Goal: Transaction & Acquisition: Purchase product/service

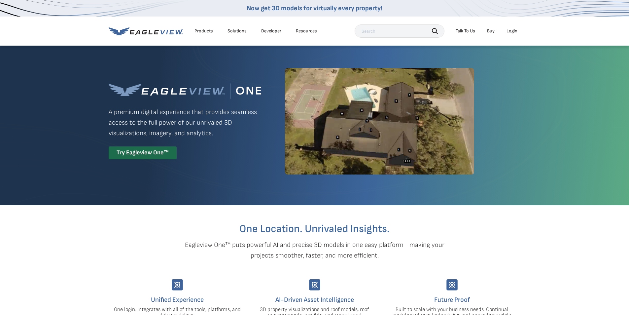
click at [515, 29] on div "Login" at bounding box center [512, 31] width 11 height 6
click at [512, 30] on div "Login" at bounding box center [512, 31] width 11 height 6
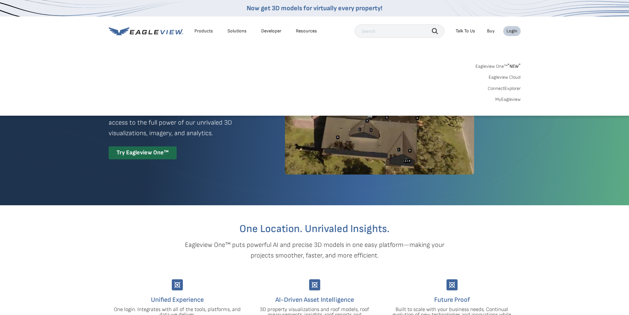
click at [507, 99] on link "MyEagleview" at bounding box center [507, 99] width 25 height 6
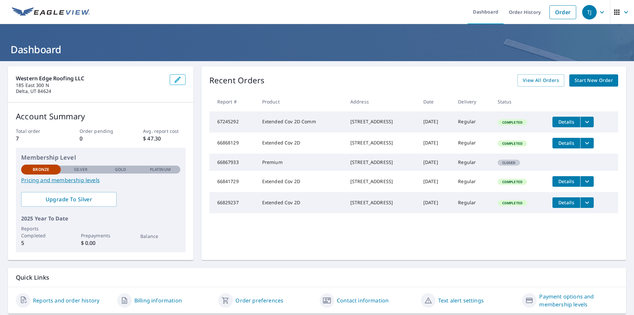
click at [601, 81] on span "Start New Order" at bounding box center [594, 80] width 38 height 8
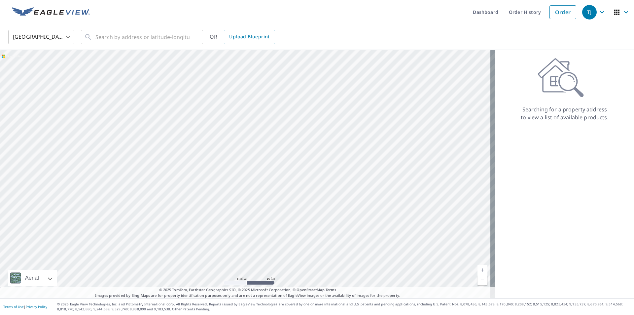
drag, startPoint x: 89, startPoint y: 98, endPoint x: 92, endPoint y: 139, distance: 41.4
click at [92, 139] on div at bounding box center [247, 174] width 495 height 248
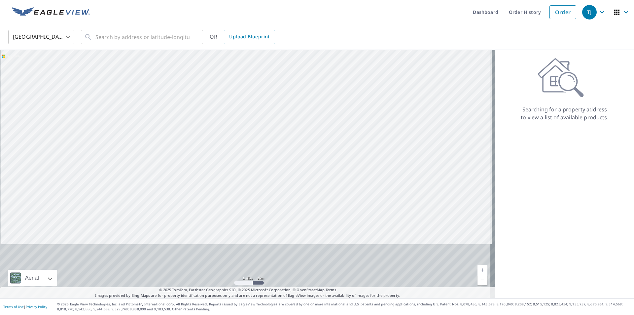
drag, startPoint x: 162, startPoint y: 230, endPoint x: 176, endPoint y: 105, distance: 125.9
click at [176, 105] on div at bounding box center [247, 174] width 495 height 248
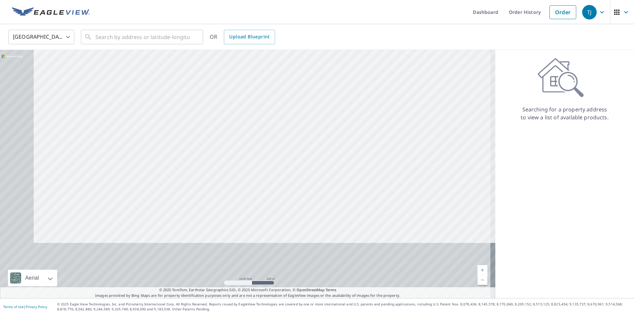
drag, startPoint x: 166, startPoint y: 200, endPoint x: 229, endPoint y: 57, distance: 155.7
click at [229, 57] on div at bounding box center [247, 174] width 495 height 248
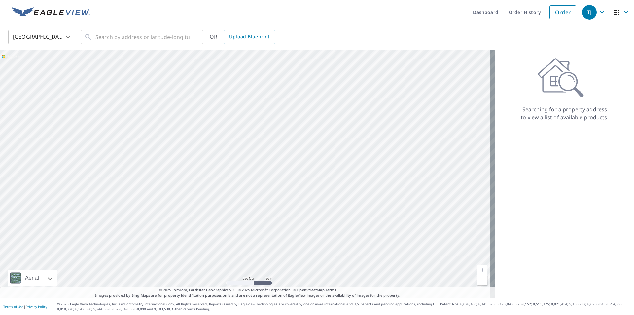
drag, startPoint x: 211, startPoint y: 80, endPoint x: 224, endPoint y: 122, distance: 44.8
click at [224, 122] on div at bounding box center [247, 174] width 495 height 248
drag, startPoint x: 259, startPoint y: 186, endPoint x: 305, endPoint y: 112, distance: 87.0
click at [305, 112] on div at bounding box center [247, 174] width 495 height 248
drag, startPoint x: 234, startPoint y: 227, endPoint x: 269, endPoint y: 131, distance: 101.6
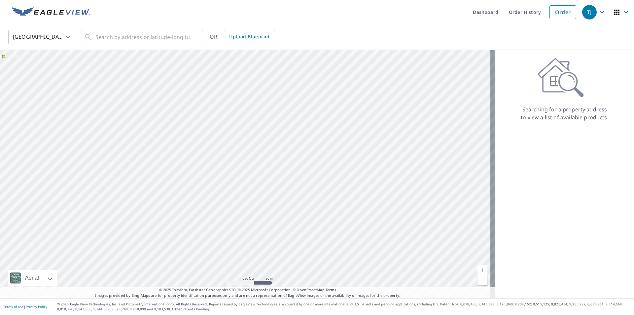
click at [269, 131] on div at bounding box center [247, 174] width 495 height 248
drag, startPoint x: 198, startPoint y: 94, endPoint x: 259, endPoint y: 213, distance: 132.9
click at [259, 213] on div at bounding box center [247, 174] width 495 height 248
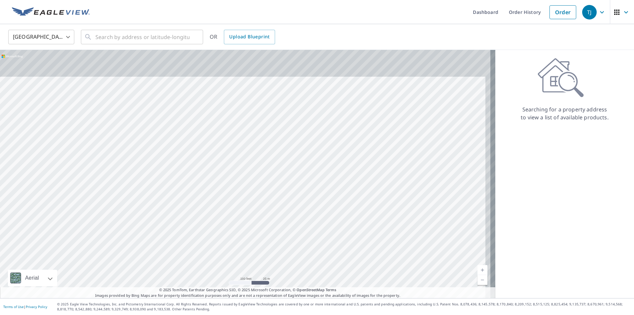
drag, startPoint x: 249, startPoint y: 110, endPoint x: 230, endPoint y: 267, distance: 158.6
click at [230, 267] on div at bounding box center [247, 174] width 495 height 248
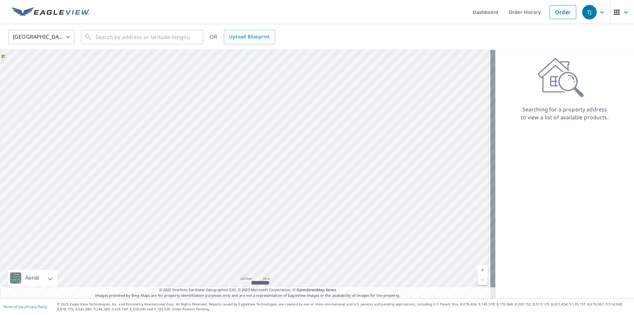
drag, startPoint x: 195, startPoint y: 96, endPoint x: 211, endPoint y: 188, distance: 93.4
click at [211, 188] on div at bounding box center [247, 174] width 495 height 248
drag, startPoint x: 119, startPoint y: 143, endPoint x: 404, endPoint y: 157, distance: 285.9
click at [404, 157] on div at bounding box center [247, 174] width 495 height 248
drag, startPoint x: 185, startPoint y: 139, endPoint x: 507, endPoint y: 170, distance: 323.7
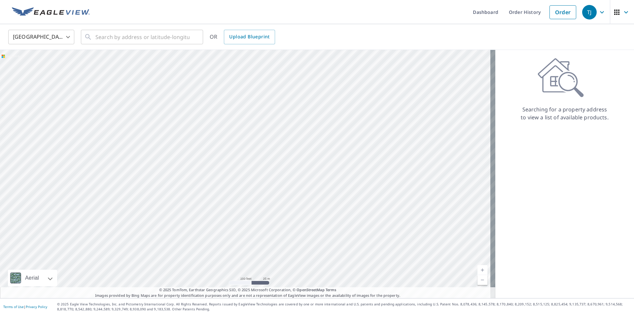
click at [507, 170] on div "Aerial Road A standard road map Aerial A detailed look from above Labels Labels…" at bounding box center [317, 174] width 634 height 248
click at [421, 201] on div at bounding box center [247, 174] width 495 height 248
drag, startPoint x: 180, startPoint y: 209, endPoint x: 337, endPoint y: 192, distance: 157.3
click at [337, 192] on div at bounding box center [247, 174] width 495 height 248
drag, startPoint x: 101, startPoint y: 120, endPoint x: 118, endPoint y: 129, distance: 18.8
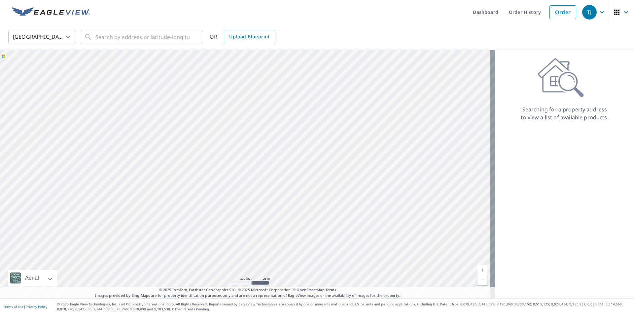
click at [118, 129] on div at bounding box center [247, 174] width 495 height 248
click at [124, 36] on input "text" at bounding box center [142, 37] width 94 height 18
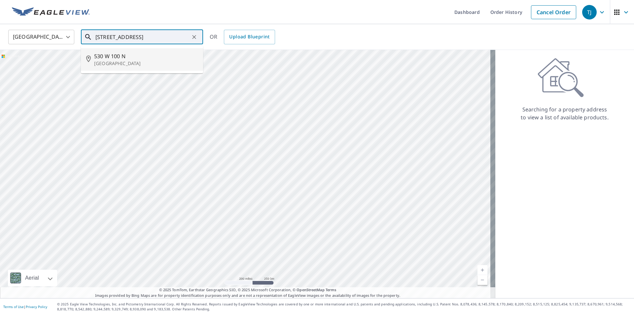
click at [120, 56] on span "530 W 100 N" at bounding box center [146, 56] width 104 height 8
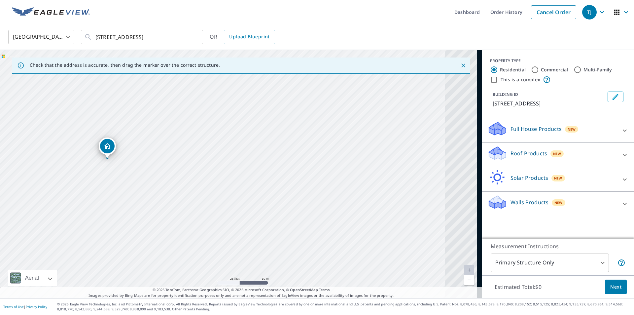
drag, startPoint x: 357, startPoint y: 178, endPoint x: 226, endPoint y: 163, distance: 132.3
click at [226, 163] on div "530 W 100 N Oak City, UT 84649" at bounding box center [241, 174] width 482 height 248
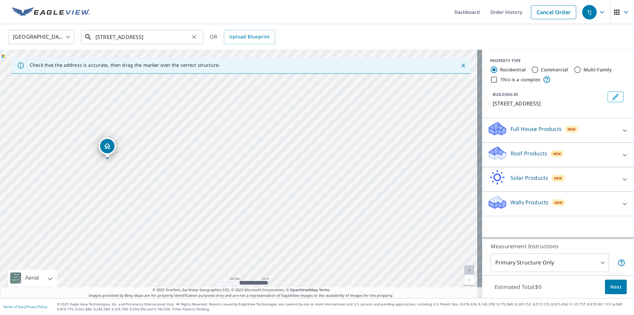
click at [104, 38] on input "530 W 100 N Oak City, UT 84649" at bounding box center [142, 37] width 94 height 18
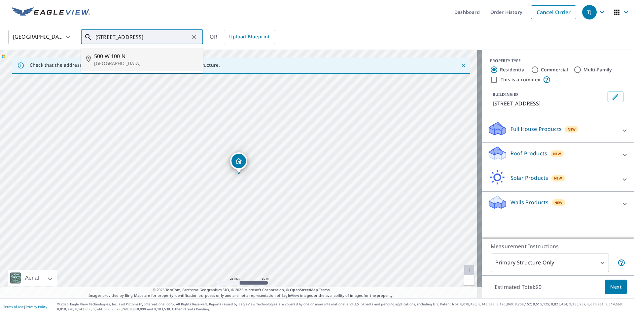
click at [110, 56] on span "500 W 100 N" at bounding box center [146, 56] width 104 height 8
type input "500 W 100 N Oak City, UT 84649"
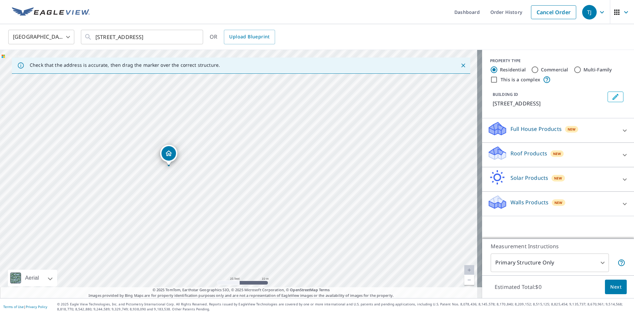
drag, startPoint x: 163, startPoint y: 173, endPoint x: 93, endPoint y: 166, distance: 70.4
click at [93, 166] on div "500 W 100 N Oak City, UT 84649" at bounding box center [241, 174] width 482 height 248
drag, startPoint x: 168, startPoint y: 152, endPoint x: 436, endPoint y: 146, distance: 267.9
click at [532, 153] on p "Roof Products" at bounding box center [528, 153] width 37 height 8
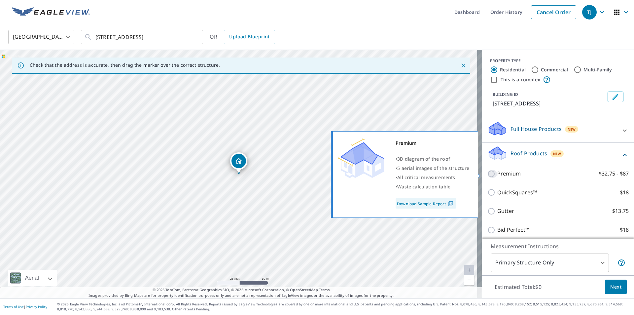
click at [488, 175] on input "Premium $32.75 - $87" at bounding box center [492, 174] width 10 height 8
checkbox input "true"
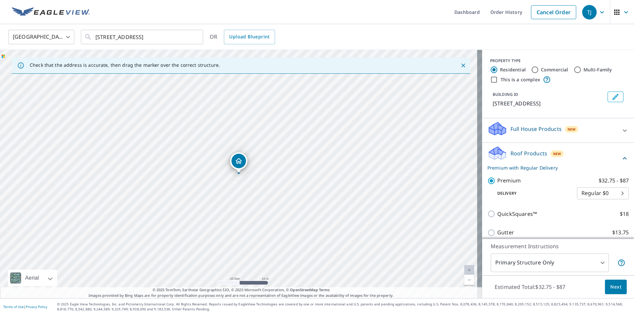
click at [610, 285] on span "Next" at bounding box center [615, 287] width 11 height 8
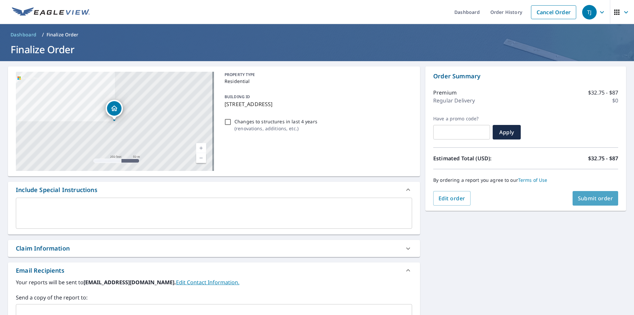
click at [581, 199] on span "Submit order" at bounding box center [595, 197] width 35 height 7
checkbox input "true"
